Goal: Task Accomplishment & Management: Manage account settings

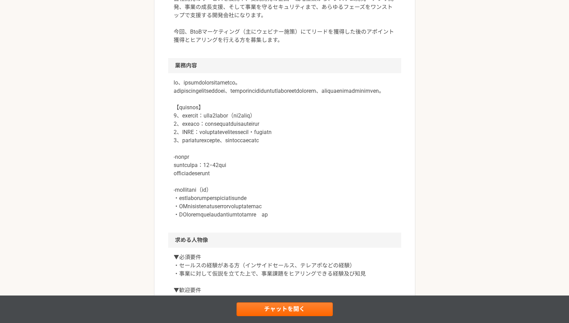
scroll to position [244, 0]
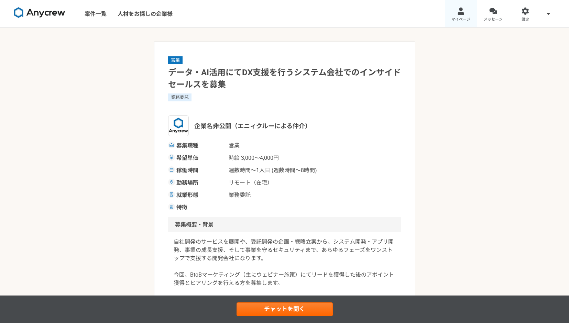
click at [464, 13] on div at bounding box center [461, 11] width 8 height 8
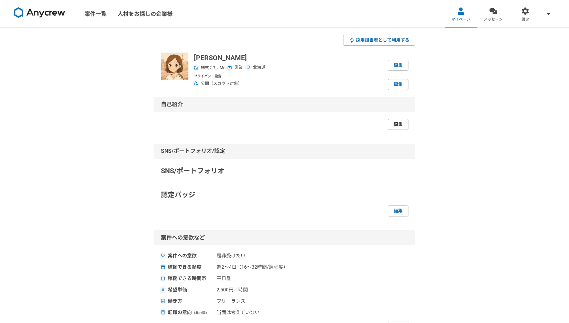
click at [403, 126] on link "編集" at bounding box center [398, 124] width 21 height 11
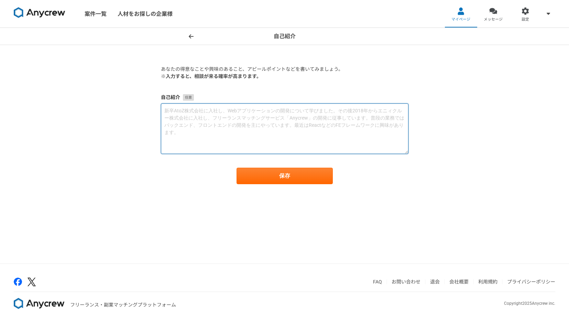
click at [275, 119] on textarea at bounding box center [284, 128] width 247 height 51
paste textarea "はじめまして、小笠原愛子と申します。 フリーランスのインサイドセールスとして、複数の企業で新規商談獲得や販路拡大に携わってきました。 現在は、BtoB向け撮影…"
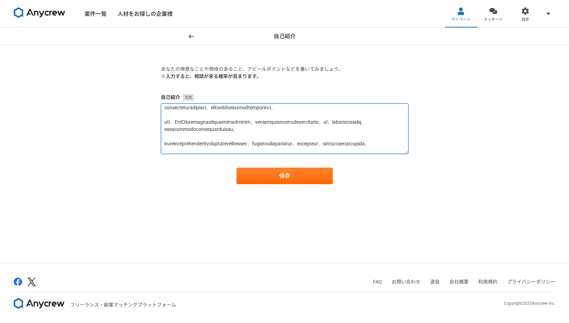
scroll to position [11, 0]
click at [241, 130] on textarea at bounding box center [284, 128] width 247 height 51
click at [272, 127] on textarea at bounding box center [284, 128] width 247 height 51
click at [229, 127] on textarea at bounding box center [284, 128] width 247 height 51
click at [226, 131] on textarea at bounding box center [284, 128] width 247 height 51
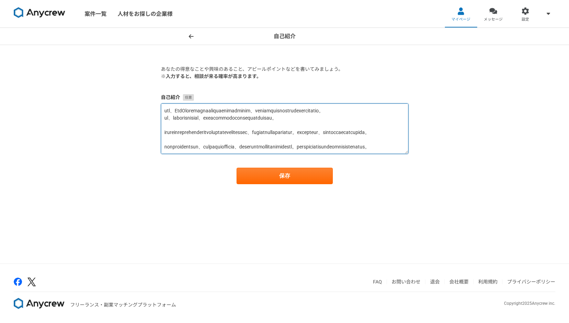
scroll to position [42, 0]
drag, startPoint x: 311, startPoint y: 118, endPoint x: 248, endPoint y: 119, distance: 63.6
click at [248, 119] on textarea at bounding box center [284, 128] width 247 height 51
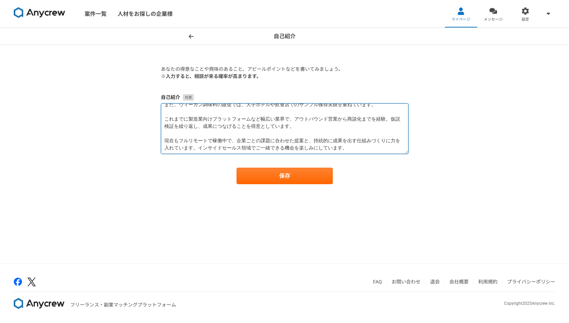
drag, startPoint x: 374, startPoint y: 119, endPoint x: 289, endPoint y: 119, distance: 84.5
click at [289, 119] on textarea "はじめまして、小笠原愛子と申します。 フリーランスのインサイドセールスとして、複数の企業で新規商談獲得や販路拡大に携わってきました。 現在は、BtoB向け撮影…" at bounding box center [284, 128] width 247 height 51
click at [343, 148] on textarea "はじめまして、小笠原愛子と申します。 フリーランスのインサイドセールスとして、複数の企業で新規商談獲得や販路拡大に携わってきました。 現在は、BtoB向け撮影…" at bounding box center [284, 128] width 247 height 51
click at [193, 144] on textarea "はじめまして、小笠原愛子と申します。 フリーランスのインサイドセールスとして、複数の企業で新規商談獲得や販路拡大に携わってきました。 現在は、BtoB向け撮影…" at bounding box center [284, 128] width 247 height 51
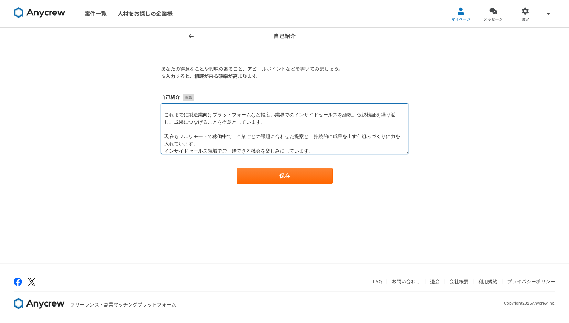
scroll to position [0, 0]
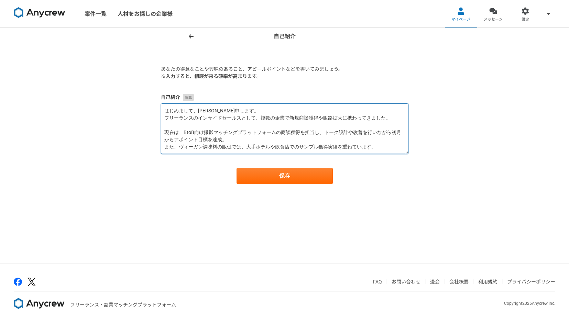
drag, startPoint x: 313, startPoint y: 150, endPoint x: 142, endPoint y: 71, distance: 187.9
click at [142, 71] on div "自己紹介 あなたの得意なことや興味のあること、アピールポイントなどを書いてみましょう。 ※入力すると、相談が来る確率が高まります。 自己紹介 保存" at bounding box center [284, 145] width 569 height 235
type textarea "はじめまして、小笠原愛子と申します。 フリーランスのインサイドセールスとして、複数の企業で新規商談獲得や販路拡大に携わってきました。 現在は、BtoB向け撮影…"
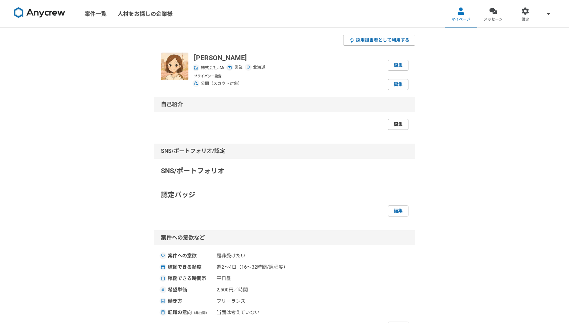
click at [399, 121] on link "編集" at bounding box center [398, 124] width 21 height 11
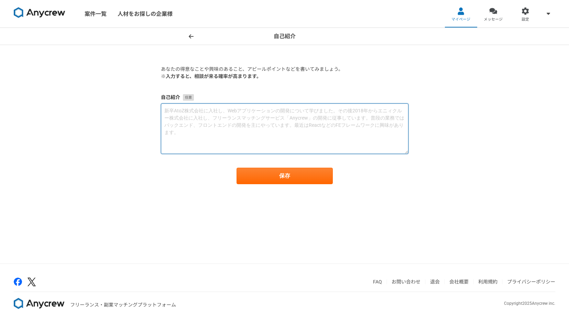
click at [310, 126] on textarea at bounding box center [284, 128] width 247 height 51
paste textarea "はじめまして、[PERSON_NAME]申します。 フリーランスのインサイドセールスとして、複数の企業で新規商談獲得や販路拡大を担当してきました。 現在は、B…"
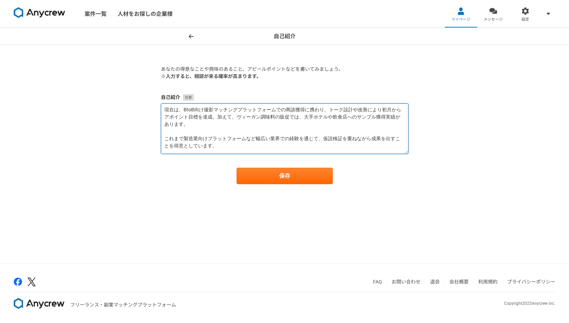
scroll to position [51, 0]
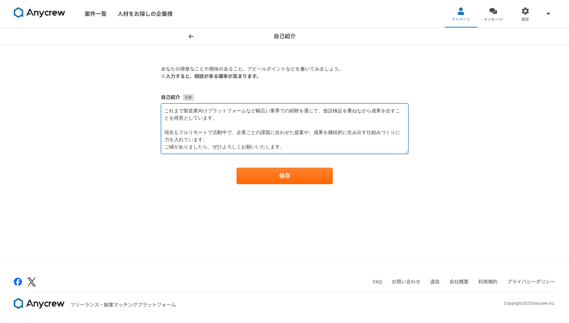
type textarea "はじめまして、[PERSON_NAME]申します。 フリーランスのインサイドセールスとして、複数の企業で新規商談獲得や販路拡大を担当してきました。 現在は、B…"
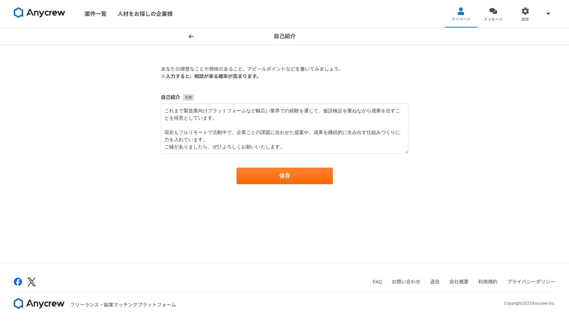
click at [316, 185] on main "あなたの得意なことや興味のあること、アピールポイントなどを書いてみましょう。 ※入力すると、相談が来る確率が高まります。 自己紹介 保存" at bounding box center [284, 128] width 261 height 167
click at [329, 179] on button "保存" at bounding box center [284, 176] width 96 height 16
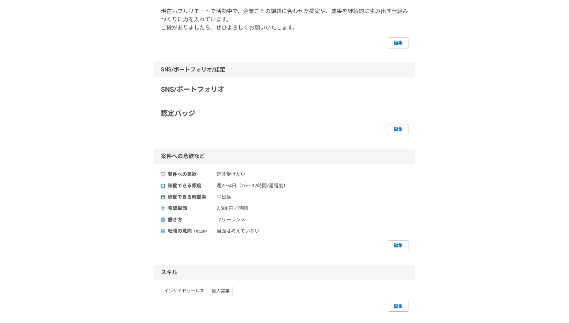
scroll to position [410, 0]
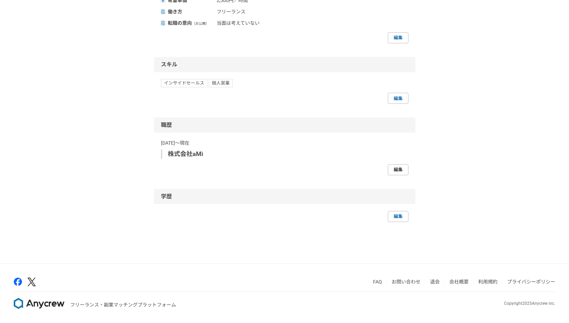
click at [400, 171] on link "編集" at bounding box center [398, 169] width 21 height 11
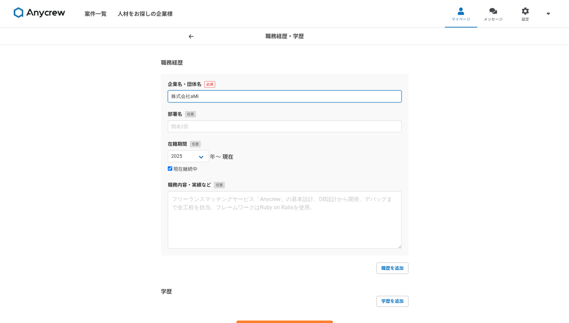
drag, startPoint x: 217, startPoint y: 97, endPoint x: -3, endPoint y: 97, distance: 219.6
click at [0, 97] on html "案件一覧 人材をお探しの企業様 マイページ メッセージ 設定 職務経歴・学歴 職務経歴 企業名・団体名 株式会社aMi 部署名 在籍期間 [DATE] [DA…" at bounding box center [284, 161] width 569 height 323
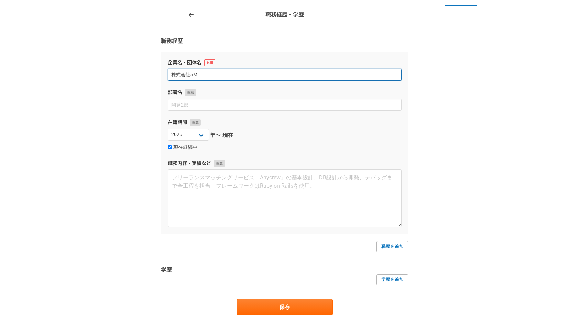
scroll to position [19, 0]
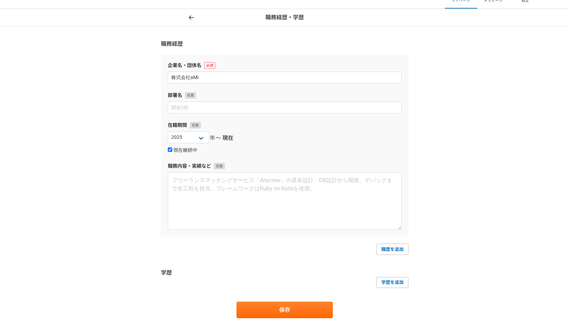
click at [85, 157] on div "職務経歴・学歴 職務経歴 企業名・団体名 株式会社aMi 部署名 在籍期間 [DATE] [DATE] [DATE] [DATE] [DATE] [DATE]…" at bounding box center [284, 177] width 569 height 337
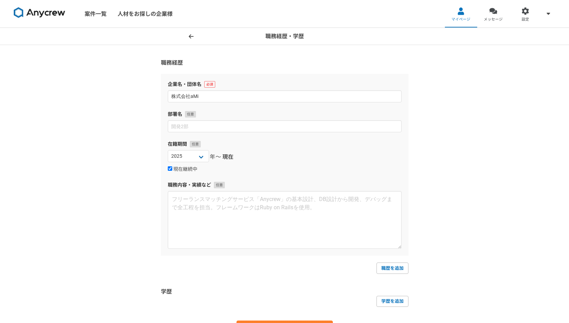
click at [189, 36] on icon at bounding box center [191, 36] width 5 height 5
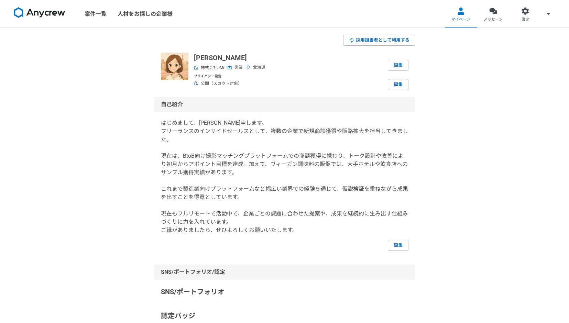
click at [55, 18] on link at bounding box center [39, 13] width 57 height 19
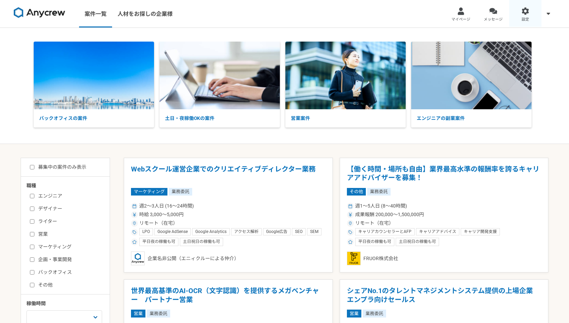
click at [522, 13] on div at bounding box center [525, 11] width 8 height 8
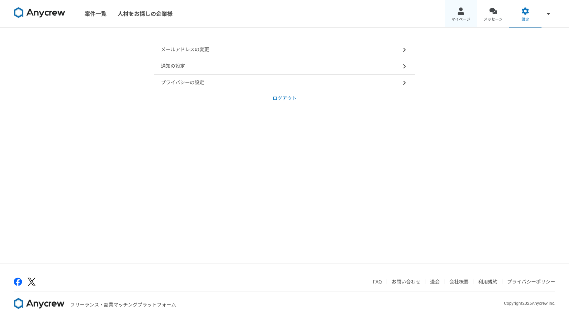
click at [466, 17] on span "マイページ" at bounding box center [460, 19] width 19 height 5
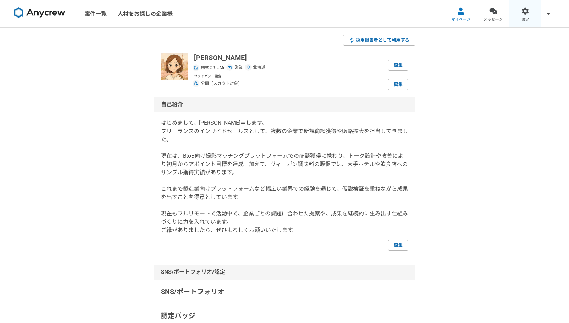
click at [526, 18] on span "設定" at bounding box center [525, 19] width 8 height 5
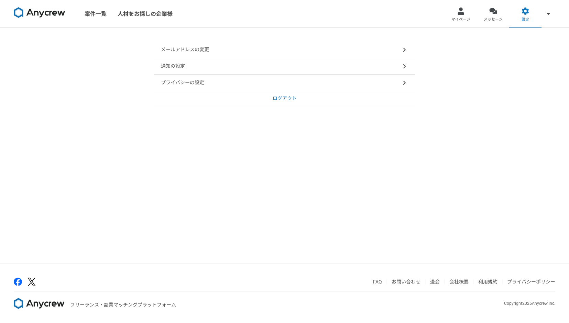
click at [364, 71] on div "通知の設定" at bounding box center [284, 66] width 261 height 16
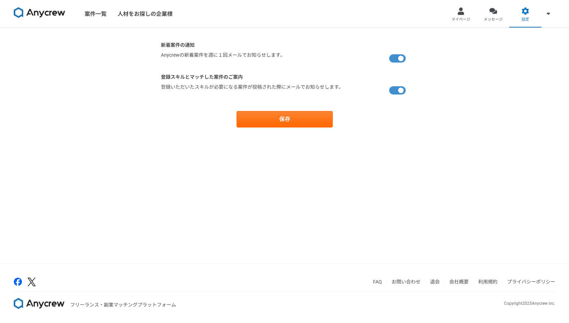
click at [400, 56] on label at bounding box center [398, 59] width 19 height 14
click at [165, 56] on input "checkbox" at bounding box center [163, 54] width 4 height 4
checkbox input "false"
click at [330, 122] on button "保存" at bounding box center [284, 119] width 96 height 16
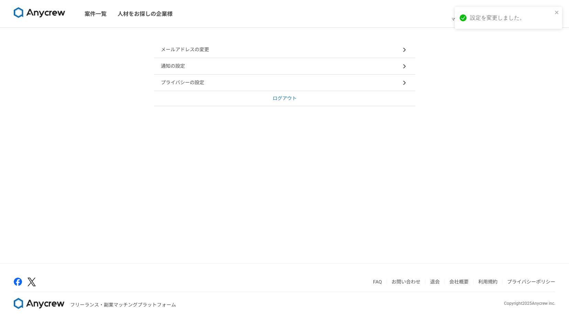
click at [187, 83] on p "プライバシーの設定" at bounding box center [182, 82] width 43 height 7
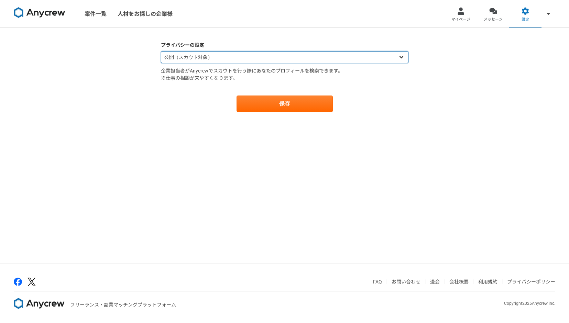
click at [217, 56] on select "公開（スカウト対象） 非公開（スカウト対象外）" at bounding box center [284, 57] width 247 height 12
